Goal: Transaction & Acquisition: Purchase product/service

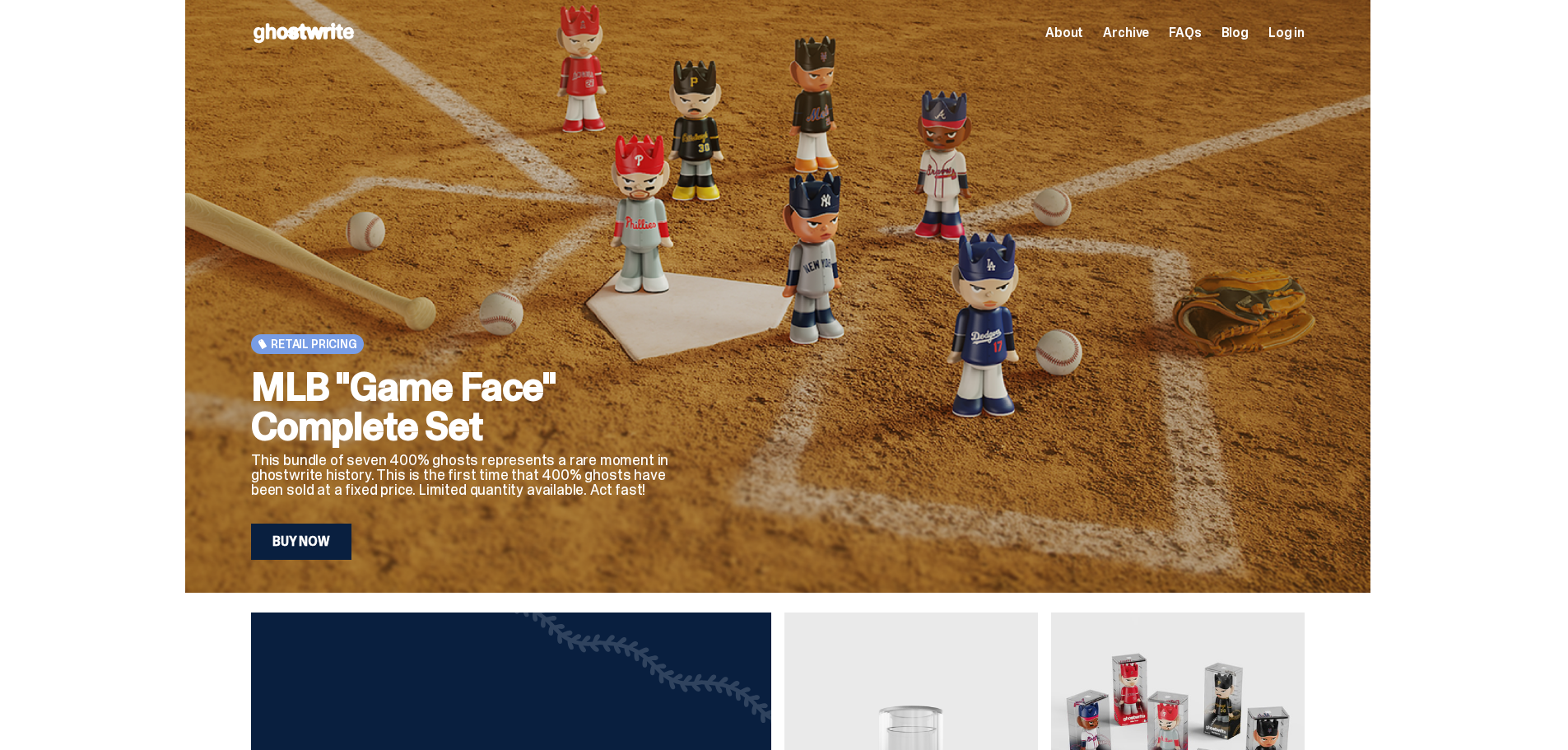
click at [320, 544] on link "Buy Now" at bounding box center [302, 541] width 101 height 36
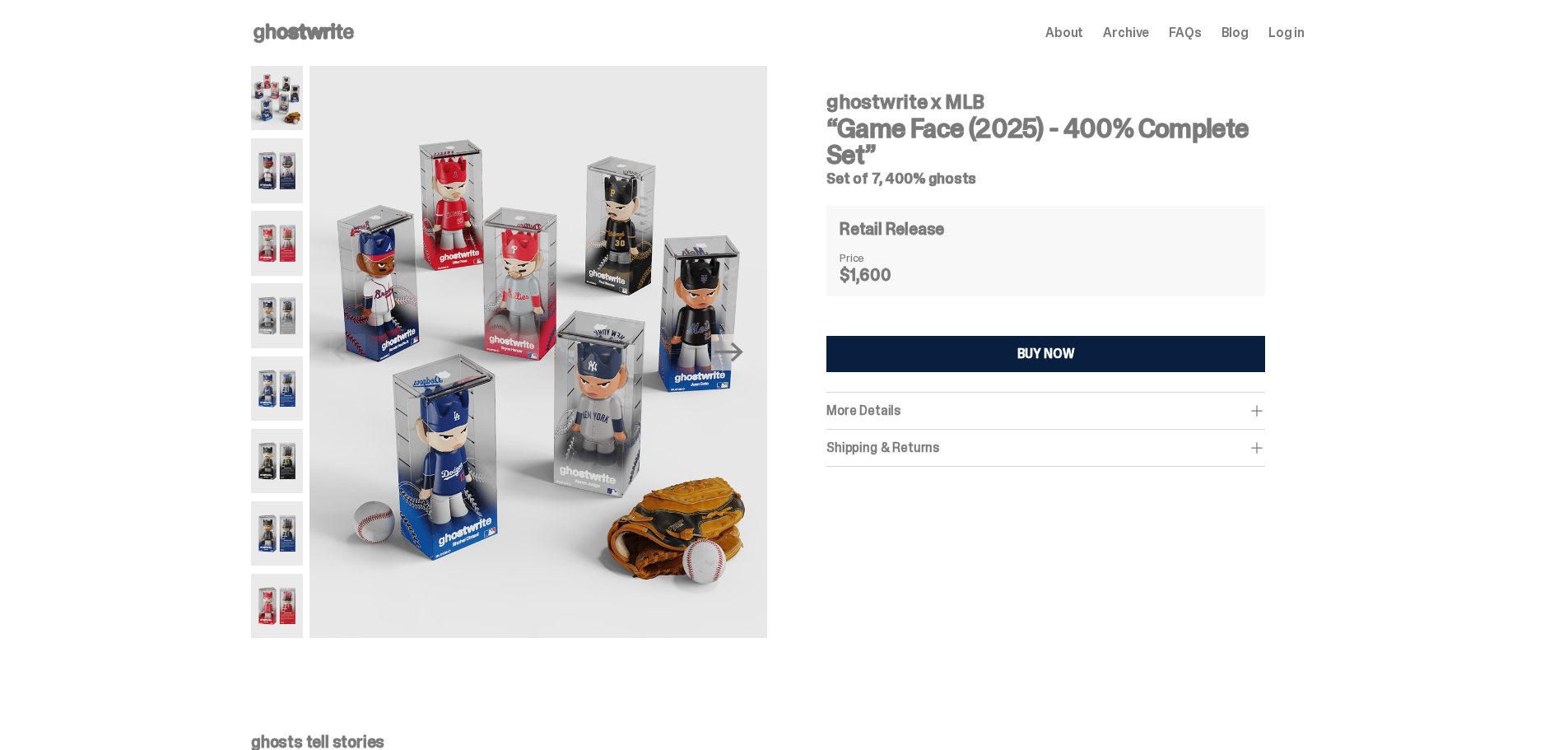
click at [286, 259] on img at bounding box center [277, 242] width 52 height 64
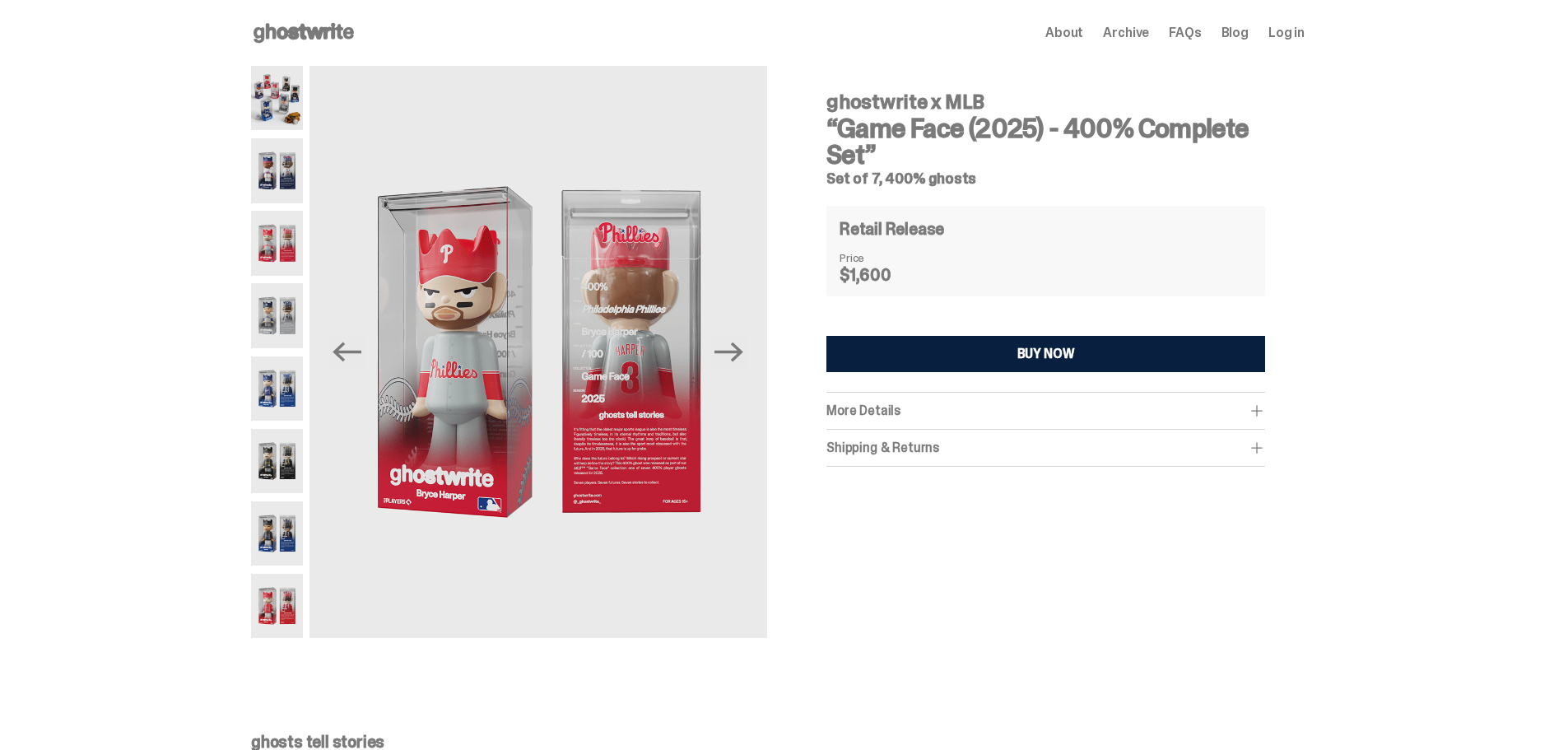
click at [289, 329] on img at bounding box center [277, 314] width 52 height 64
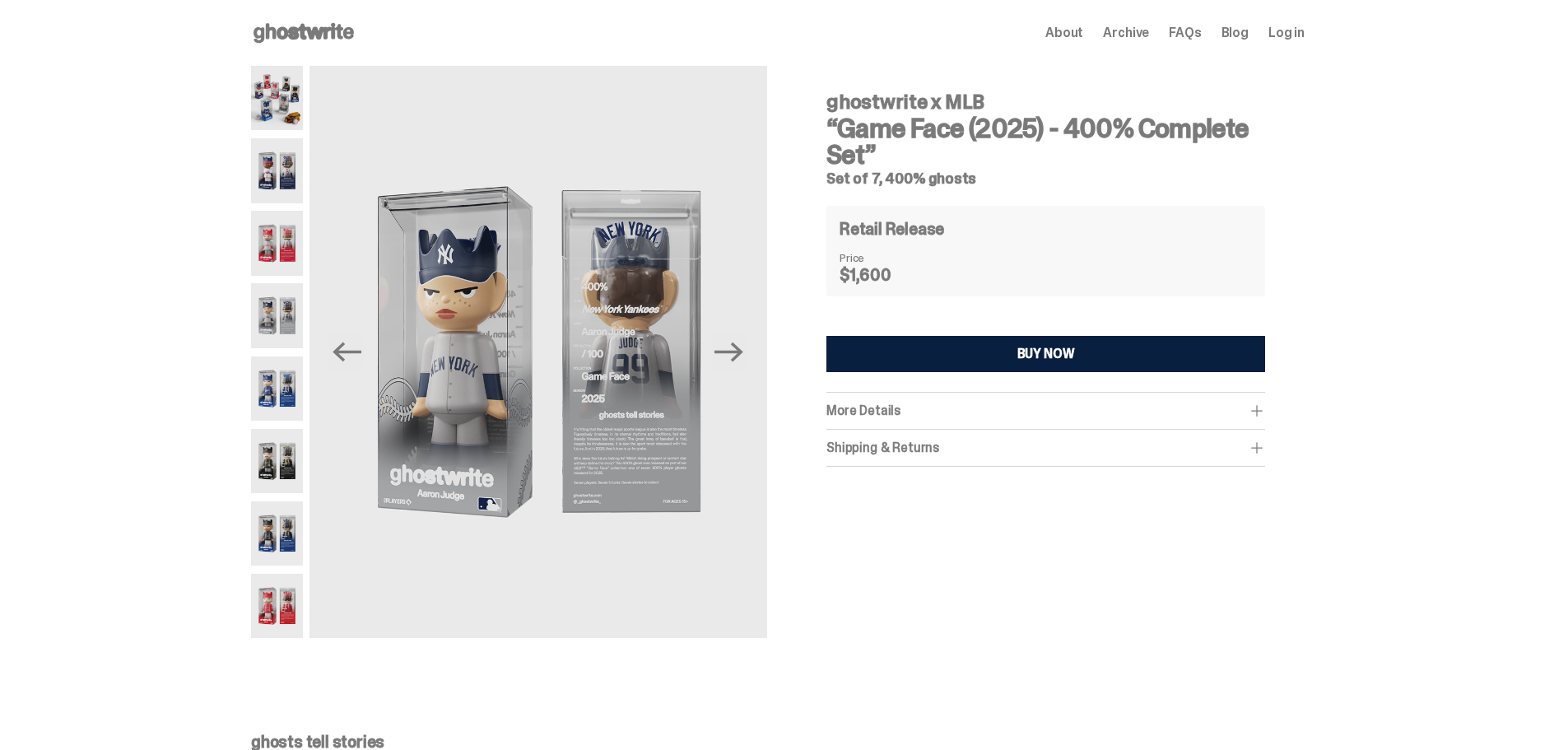
click at [289, 373] on img at bounding box center [277, 388] width 52 height 64
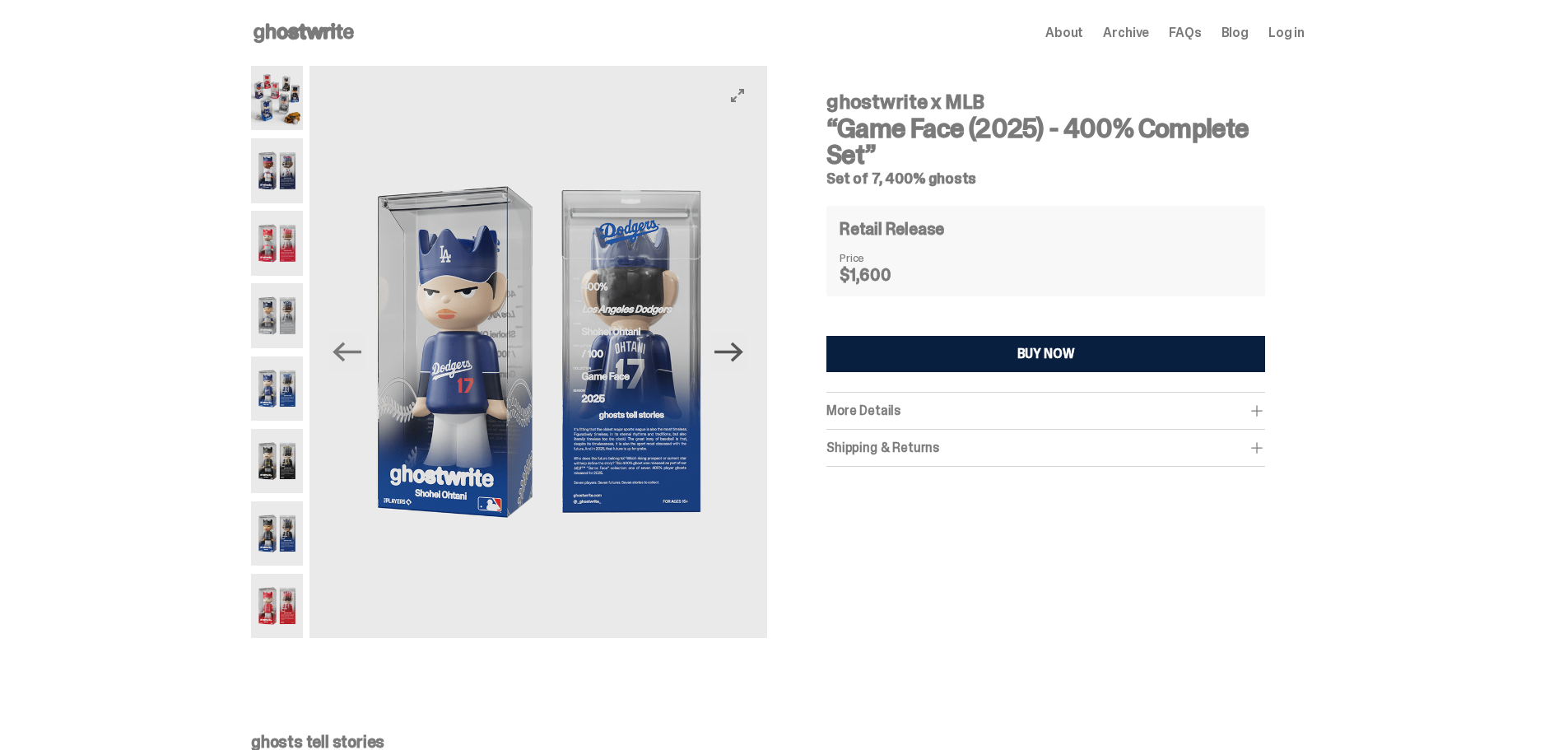
click at [735, 349] on icon "Next" at bounding box center [729, 352] width 29 height 29
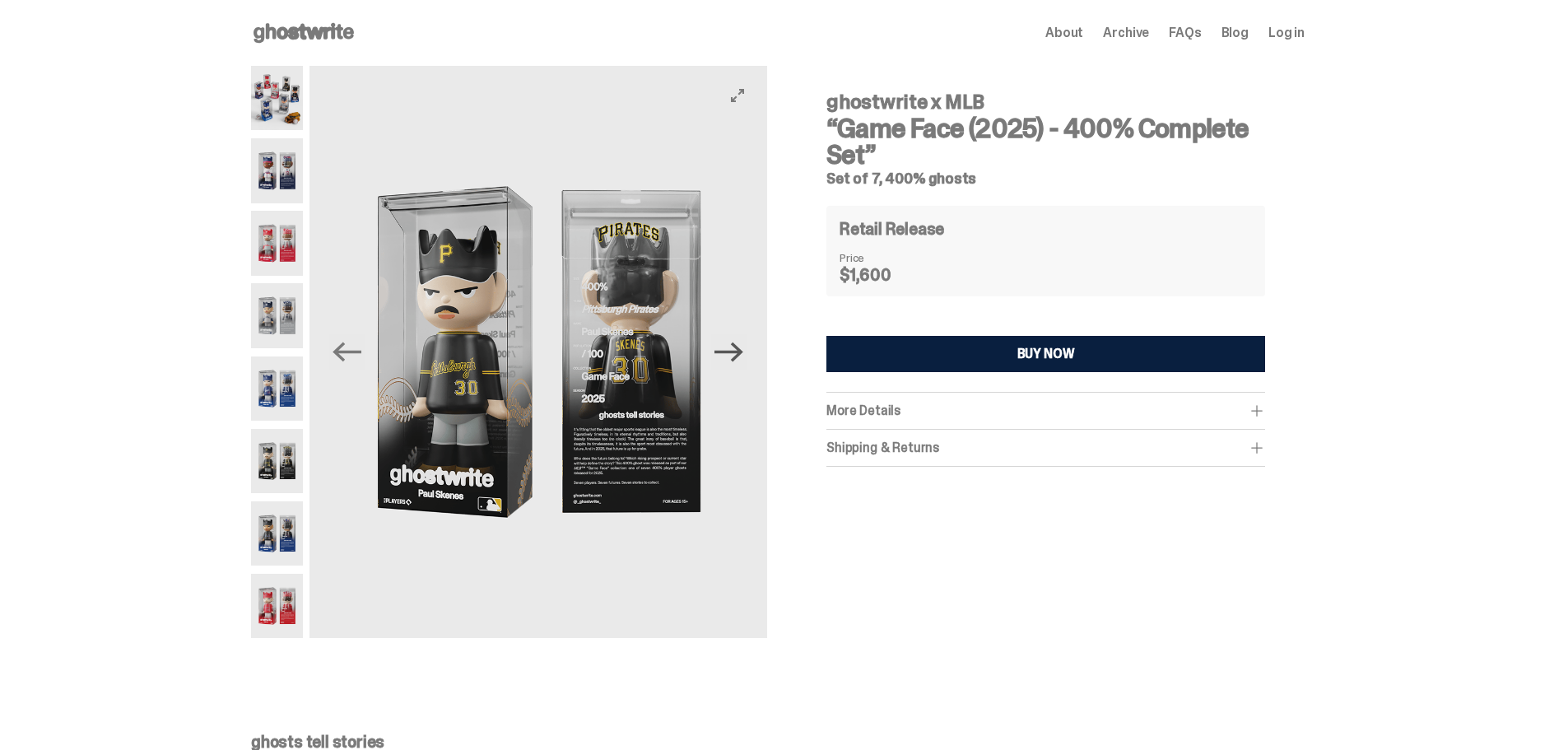
click at [735, 349] on icon "Next" at bounding box center [729, 352] width 29 height 29
